Goal: Navigation & Orientation: Locate item on page

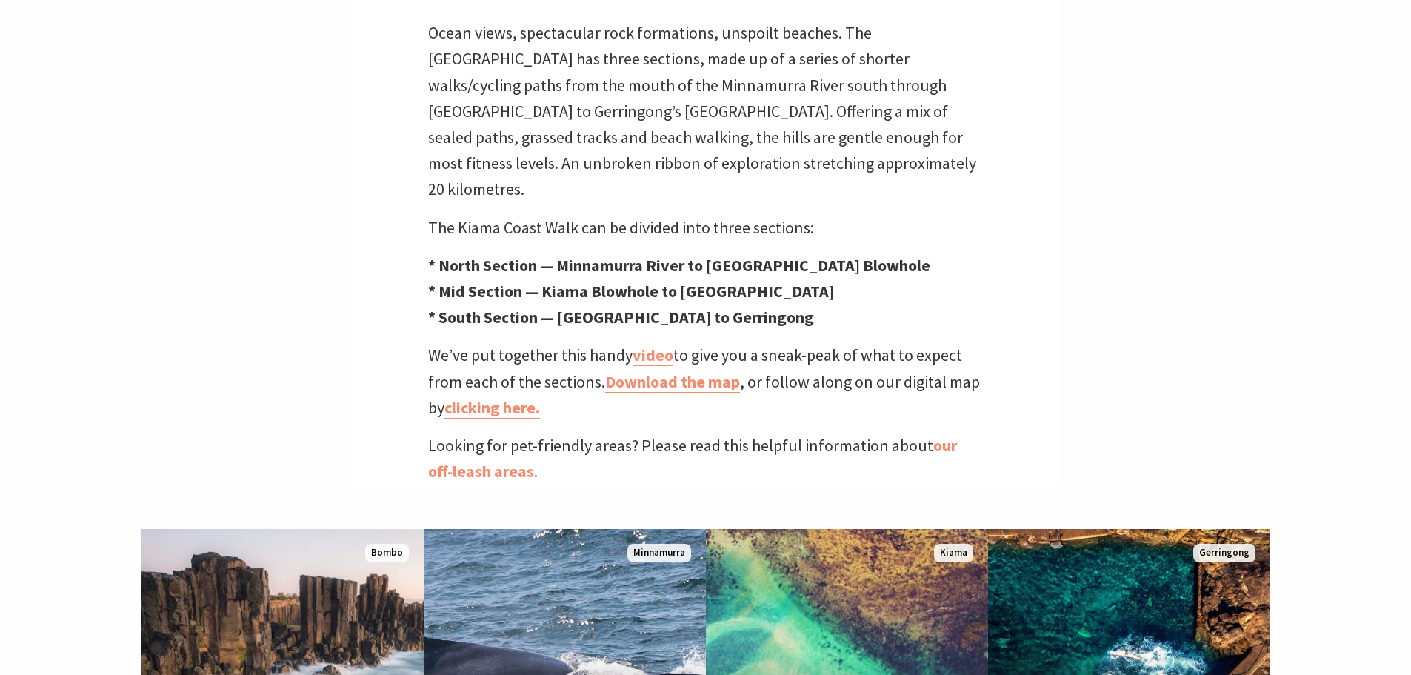
scroll to position [482, 1429]
click at [532, 307] on strong "* South Section — [GEOGRAPHIC_DATA] to Gerringong" at bounding box center [621, 317] width 386 height 21
click at [475, 307] on strong "* South Section — [GEOGRAPHIC_DATA] to Gerringong" at bounding box center [621, 317] width 386 height 21
click at [595, 307] on strong "* South Section — [GEOGRAPHIC_DATA] to Gerringong" at bounding box center [621, 317] width 386 height 21
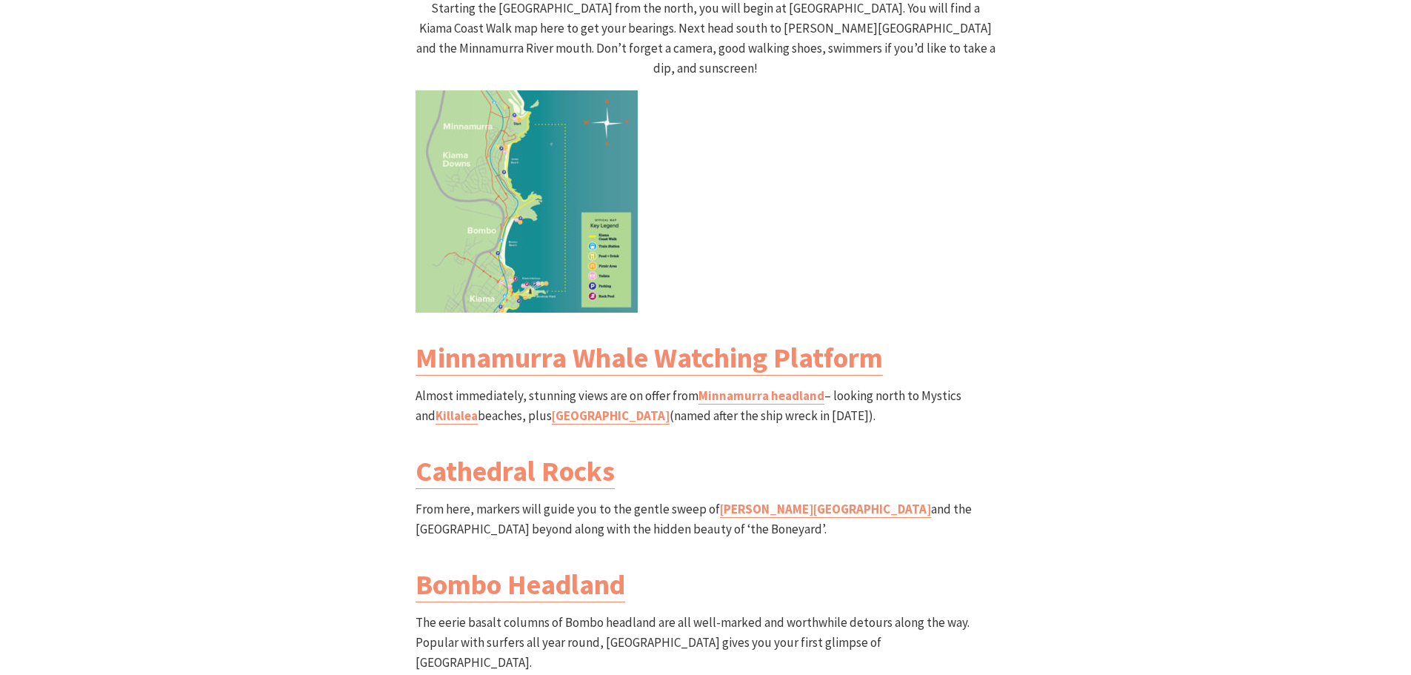
scroll to position [1555, 0]
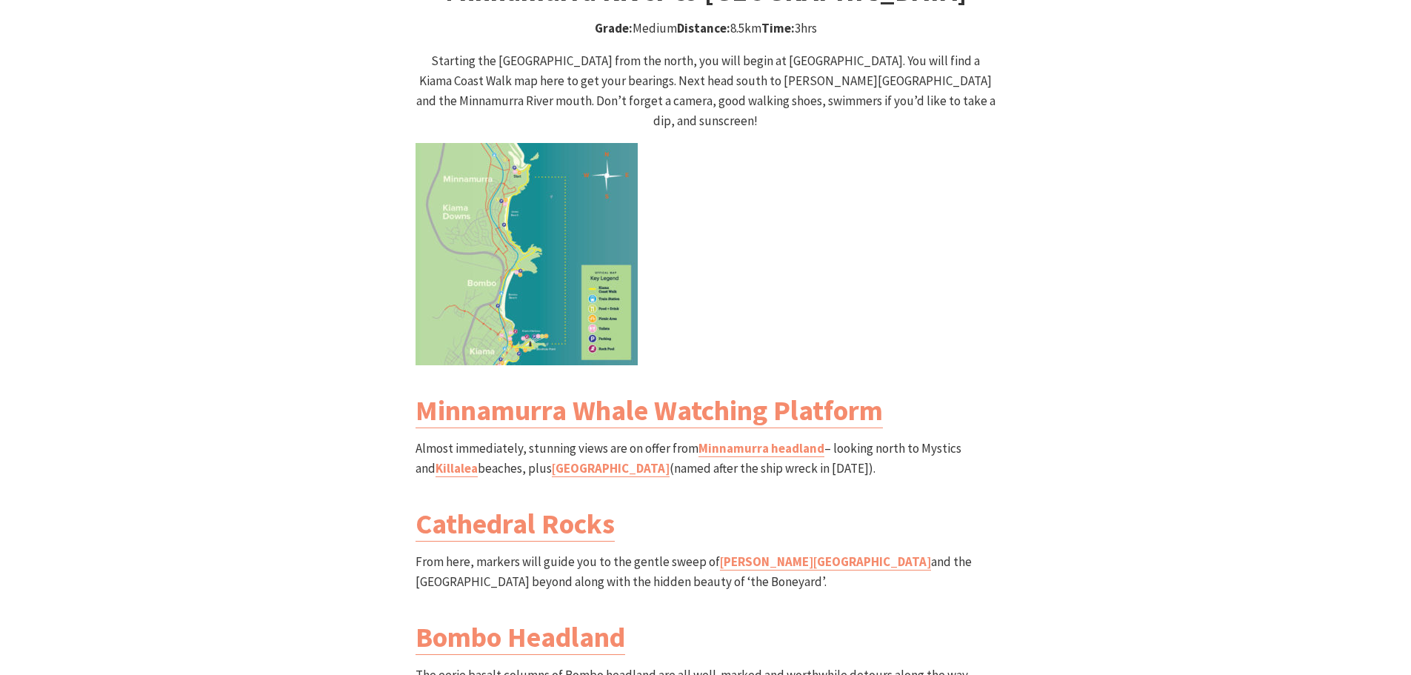
click at [522, 261] on img at bounding box center [526, 254] width 222 height 222
click at [524, 274] on img at bounding box center [526, 254] width 222 height 222
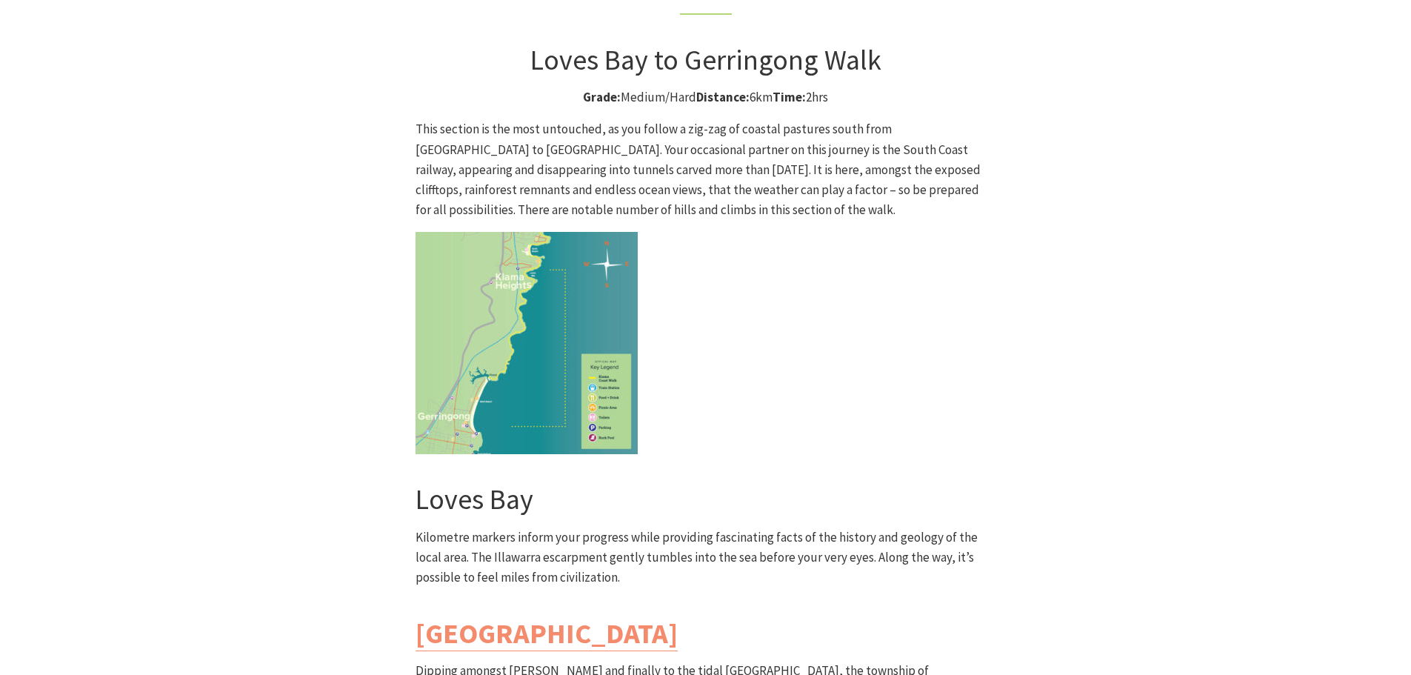
scroll to position [3850, 0]
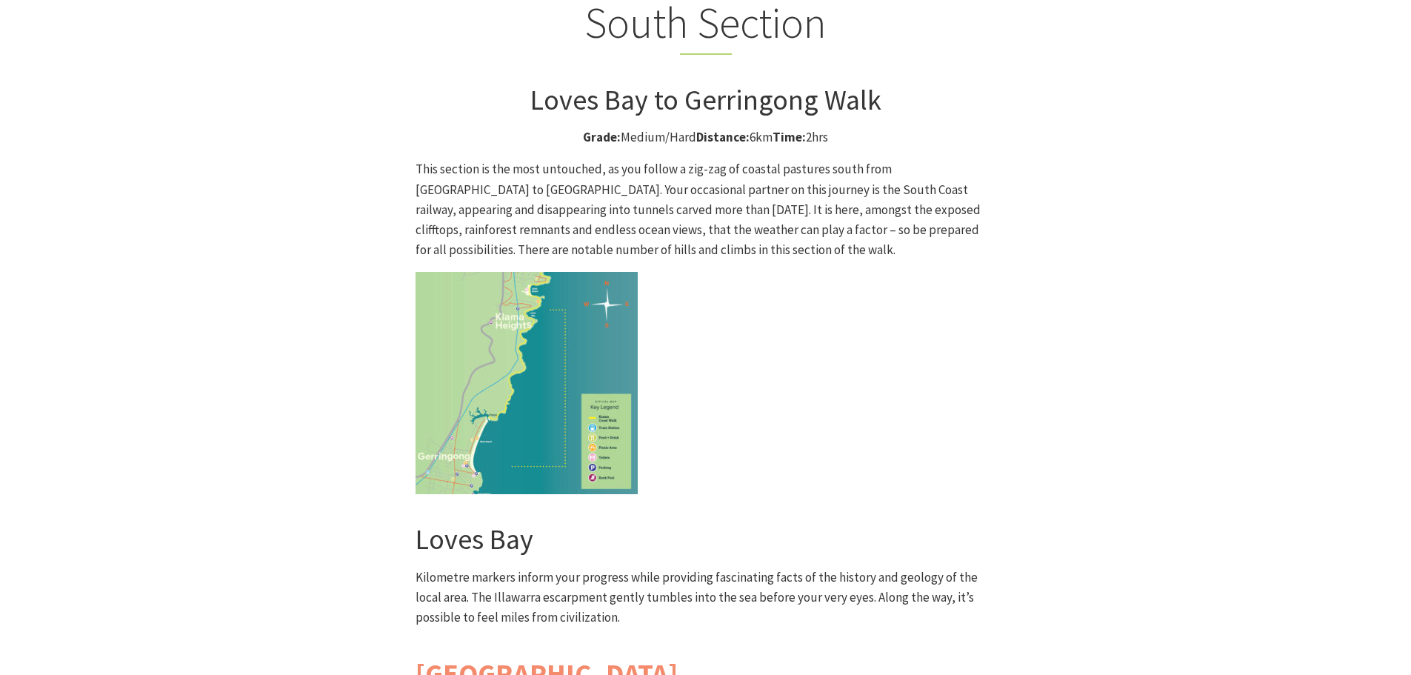
click at [549, 272] on img at bounding box center [526, 383] width 222 height 222
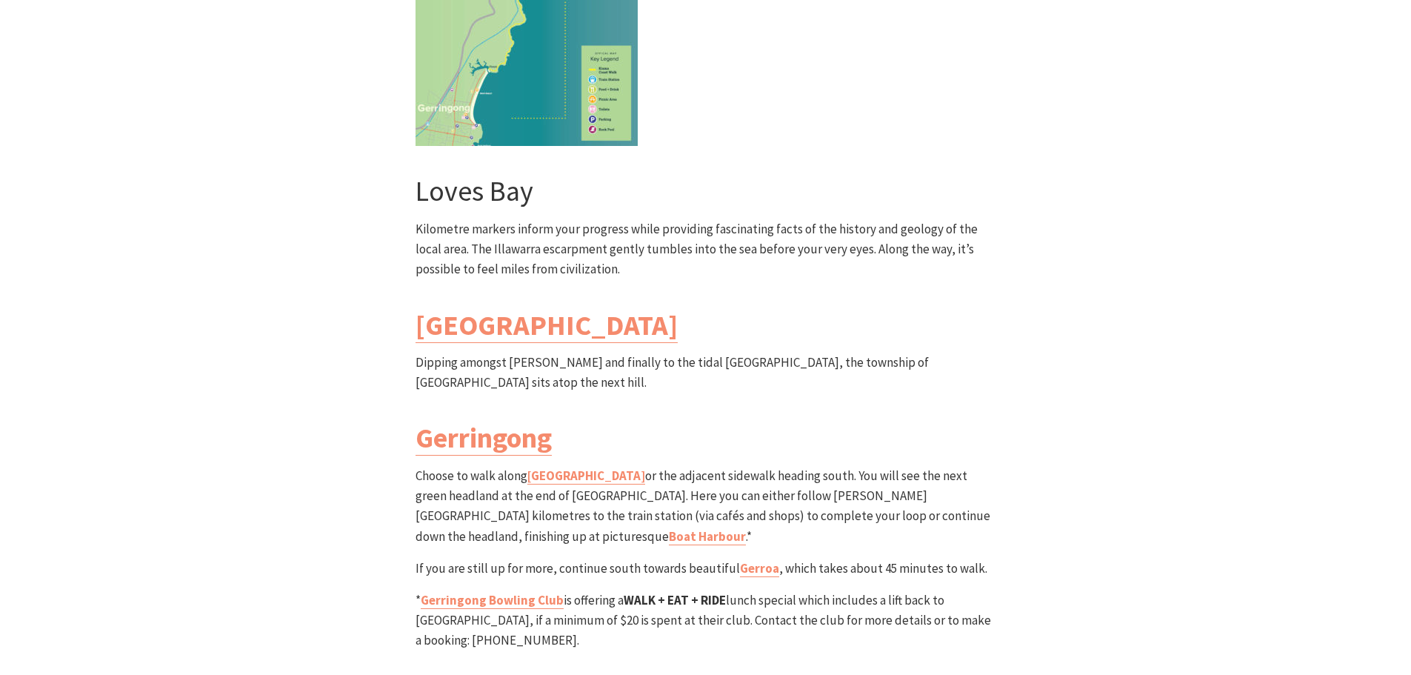
scroll to position [4221, 0]
